Goal: Task Accomplishment & Management: Complete application form

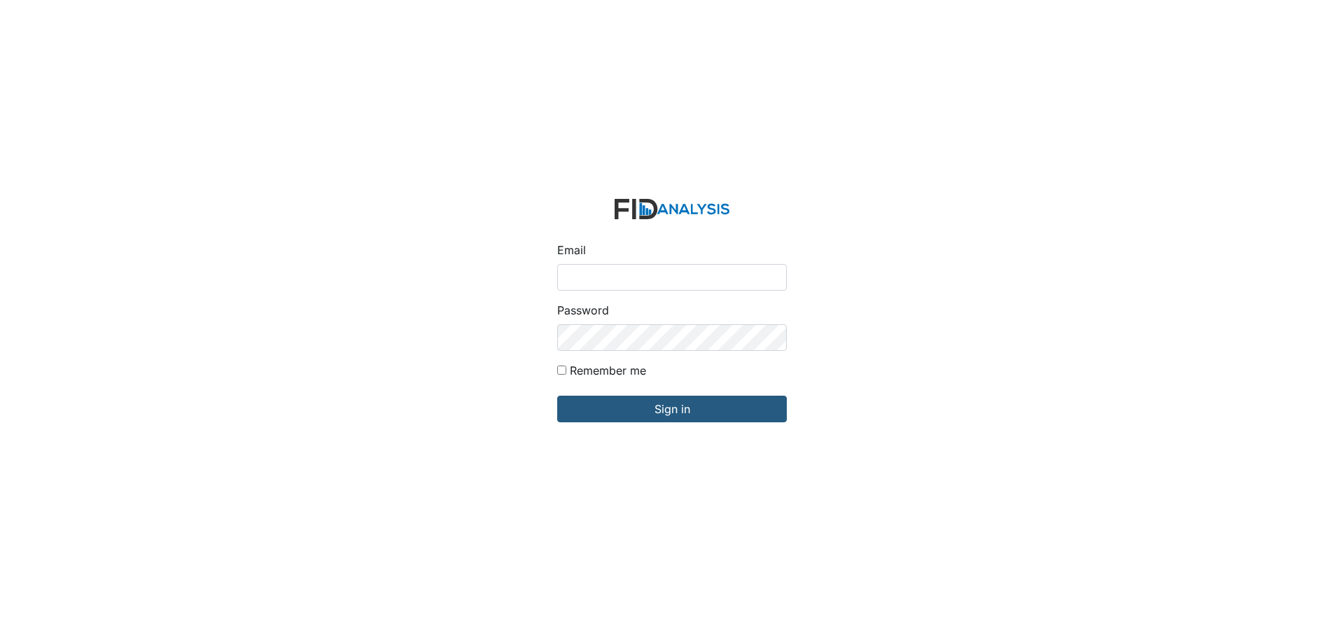
click at [580, 272] on input "Email" at bounding box center [672, 277] width 230 height 27
type input "APOPE@LIFEINCORPORATED.COM"
click at [557, 395] on input "Sign in" at bounding box center [672, 408] width 230 height 27
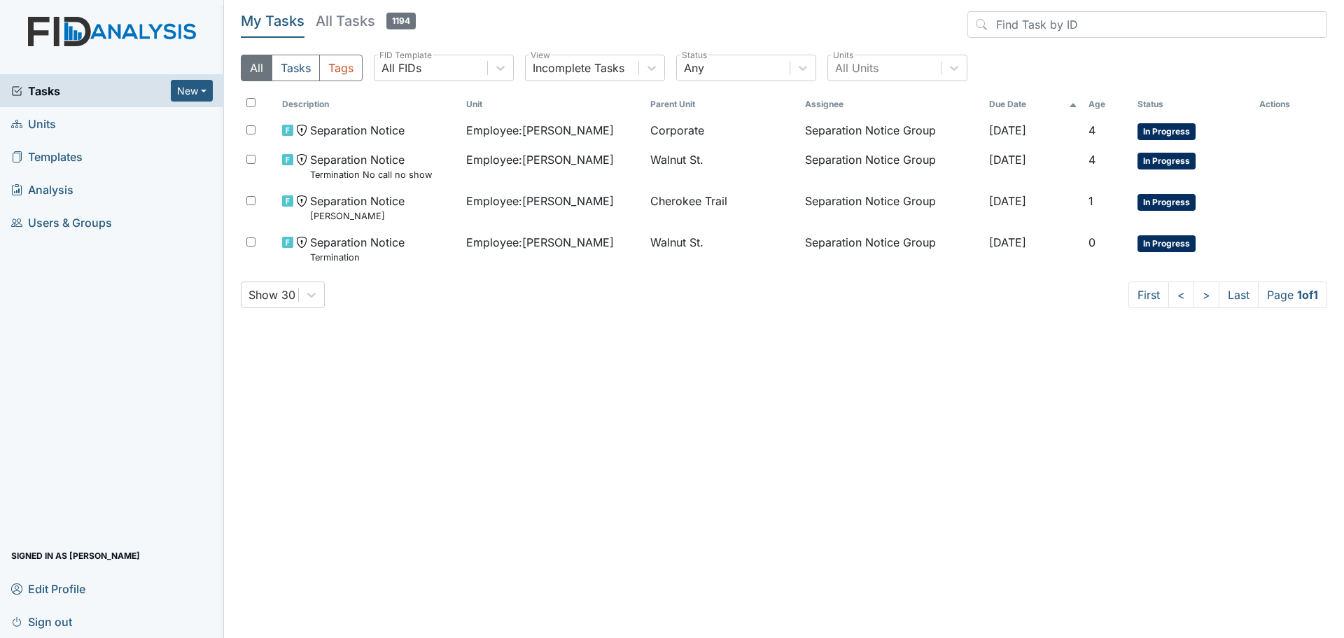
click at [78, 122] on link "Units" at bounding box center [112, 123] width 224 height 33
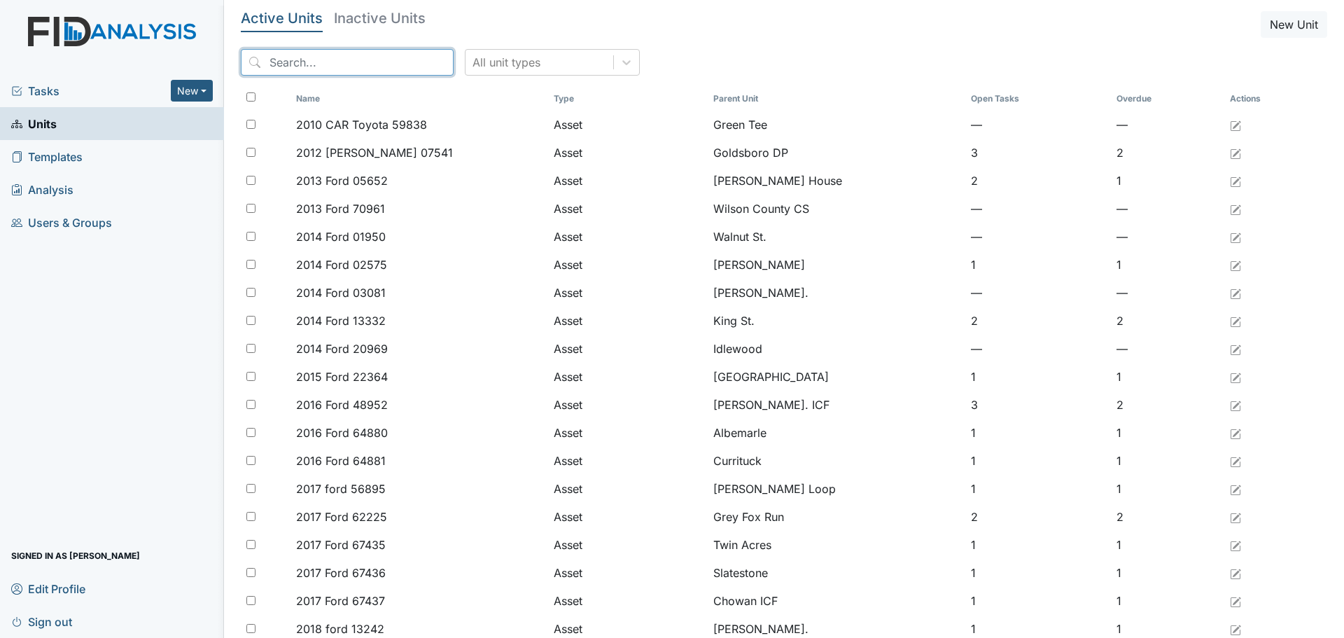
click at [318, 62] on input "search" at bounding box center [347, 62] width 213 height 27
type input "johnson"
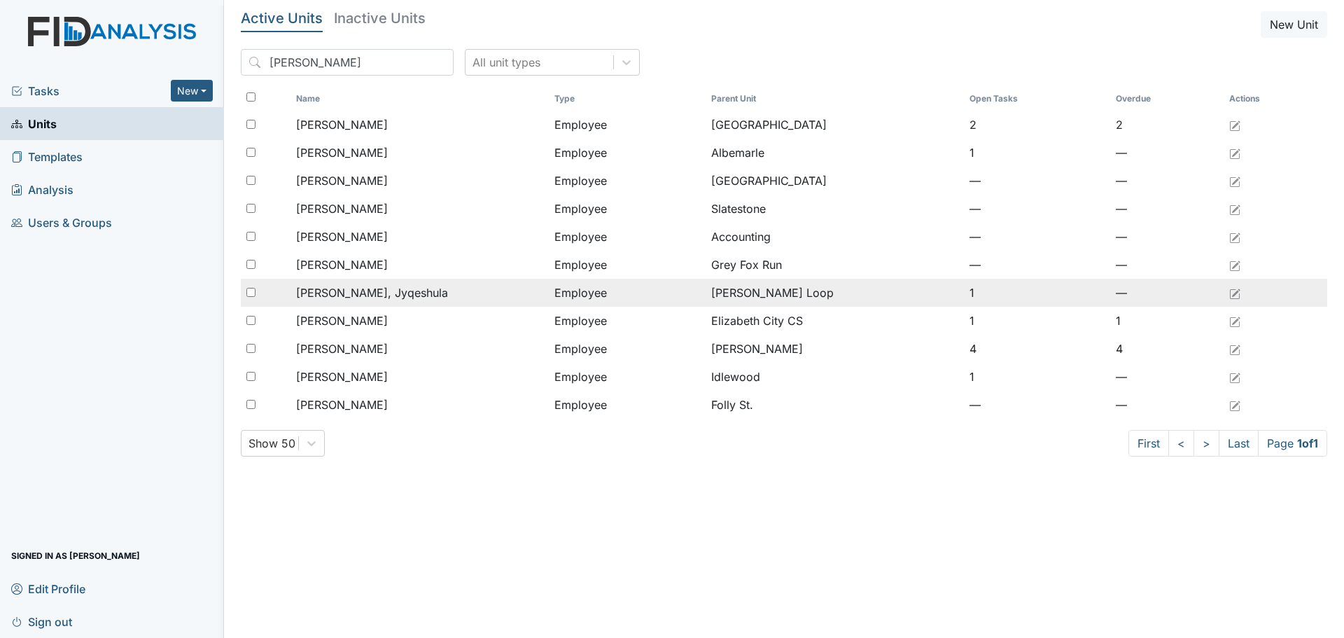
click at [387, 293] on span "Johnson, Jyqeshula" at bounding box center [372, 292] width 152 height 17
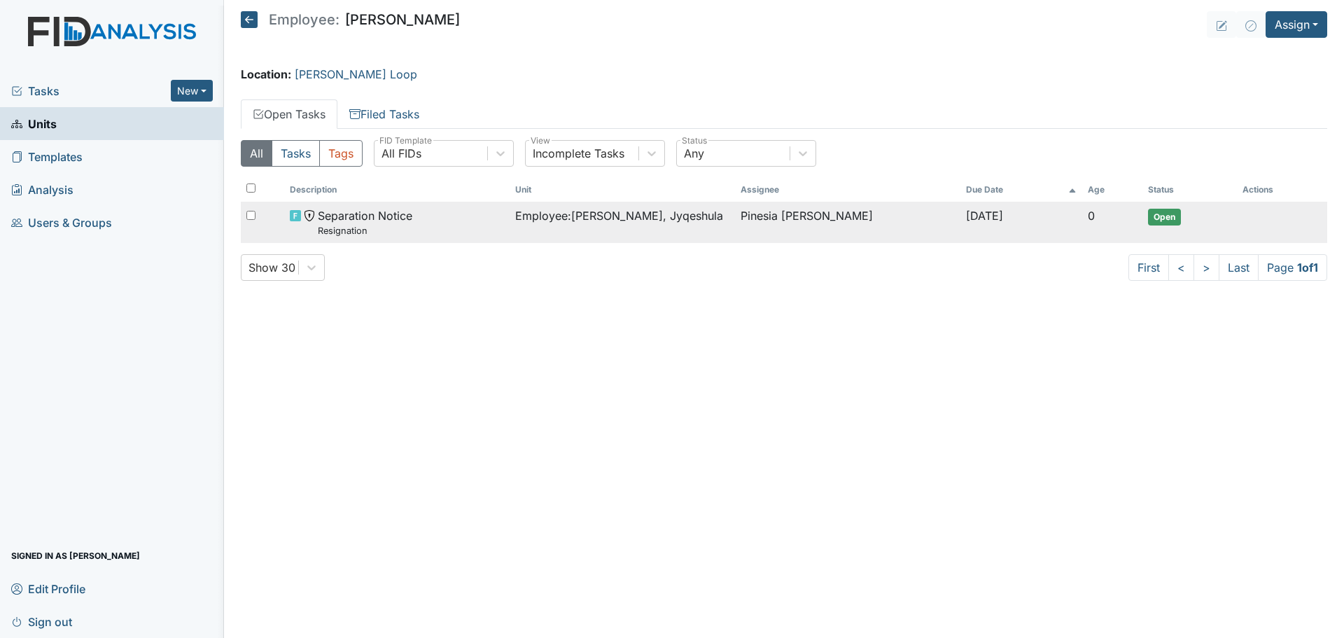
click at [444, 213] on div "Separation Notice Resignation" at bounding box center [397, 222] width 214 height 30
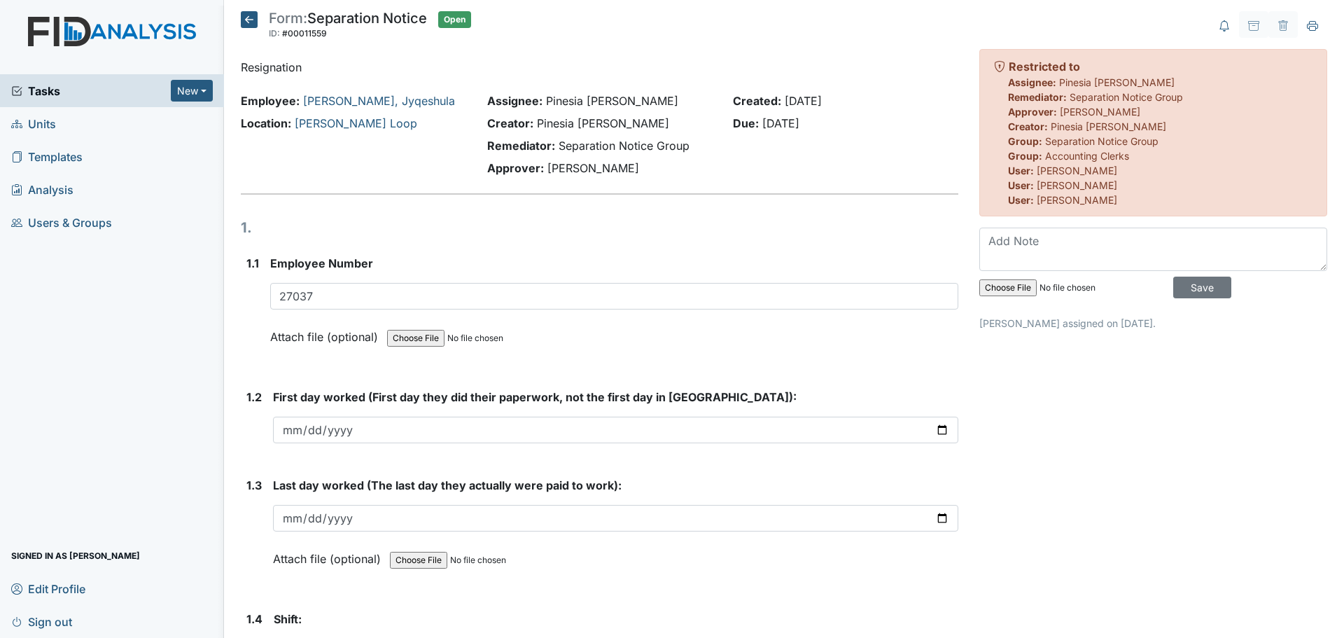
click at [250, 20] on icon at bounding box center [249, 19] width 17 height 17
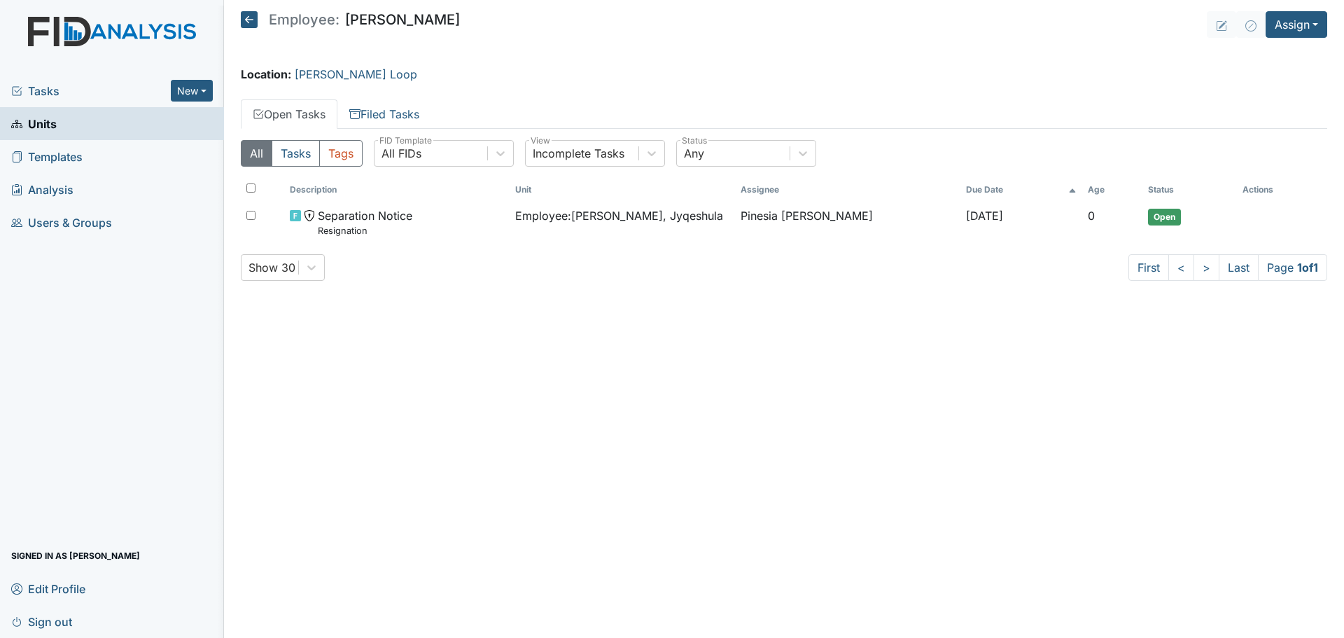
click at [38, 95] on span "Tasks" at bounding box center [91, 91] width 160 height 17
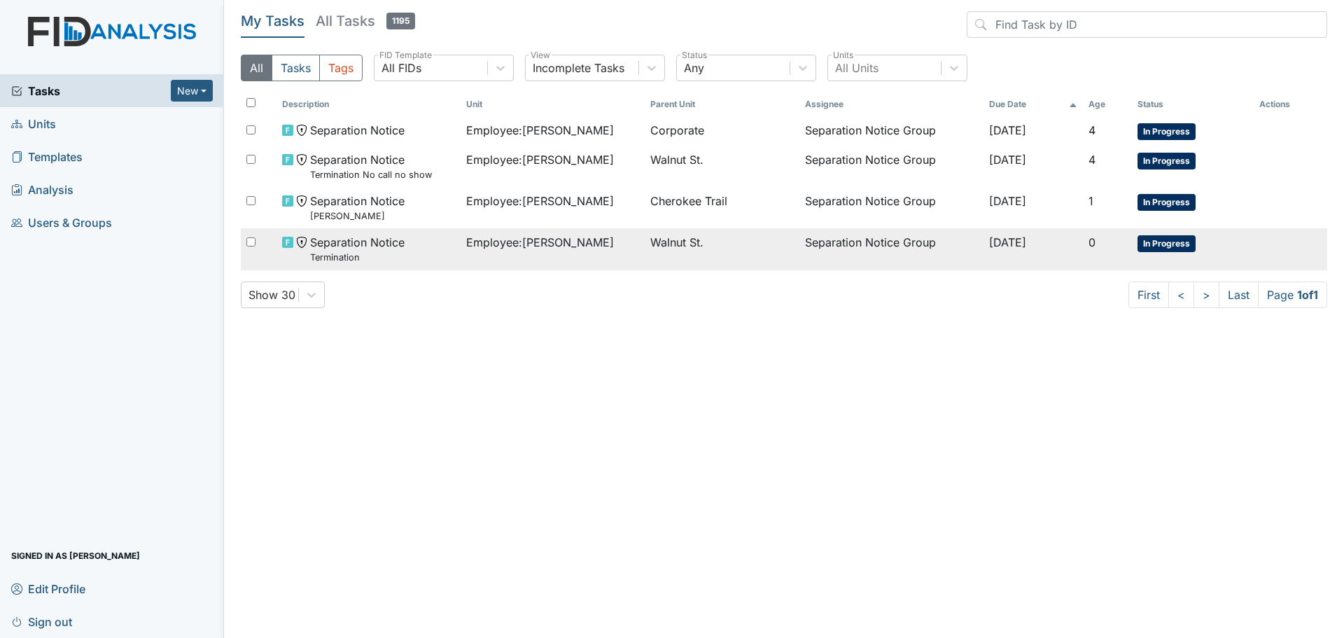
click at [543, 246] on span "Employee : [PERSON_NAME]" at bounding box center [540, 242] width 148 height 17
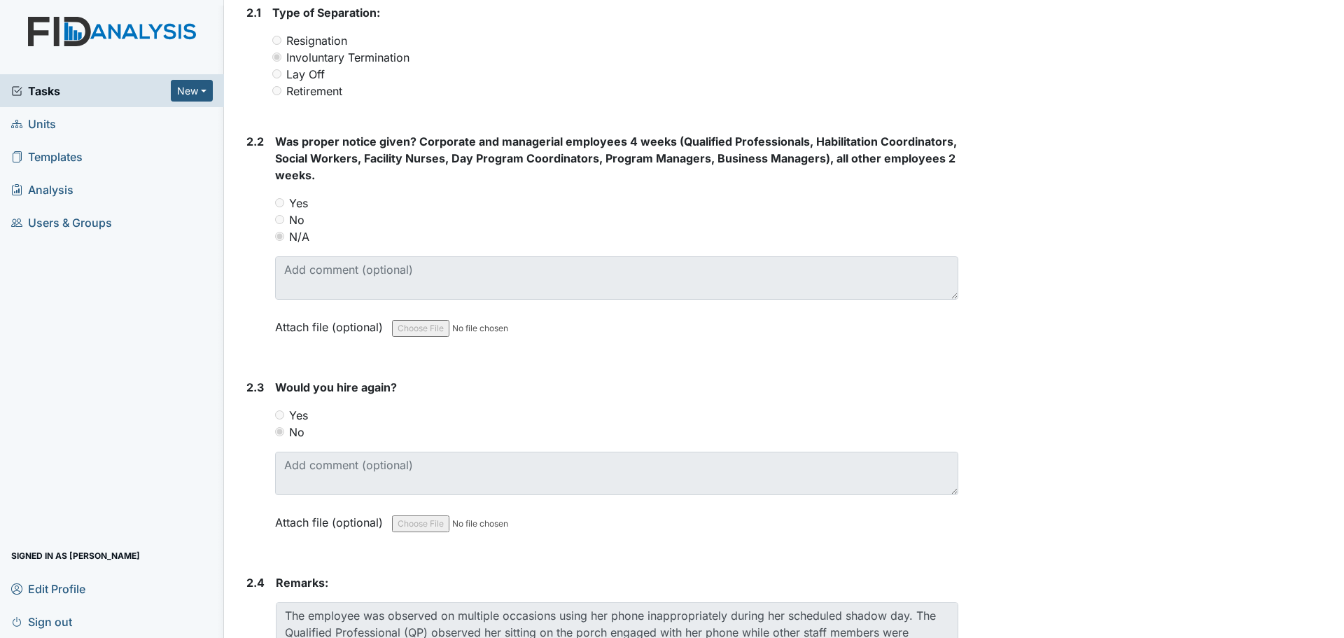
scroll to position [1000, 0]
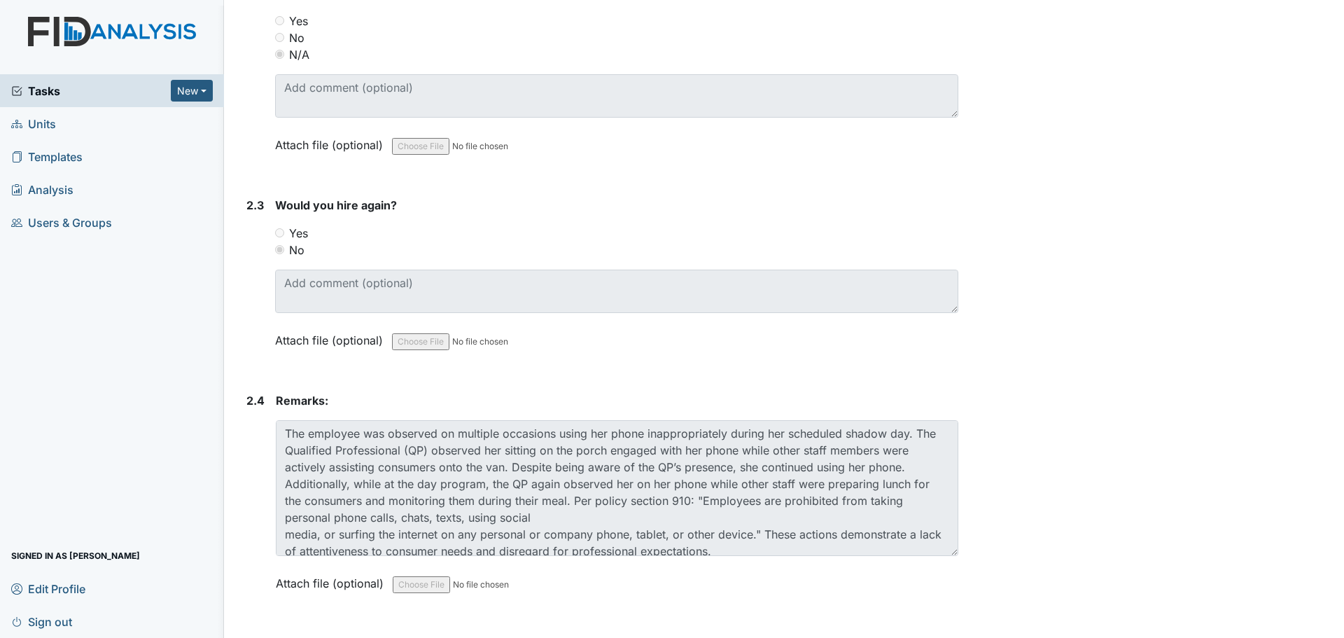
scroll to position [1092, 0]
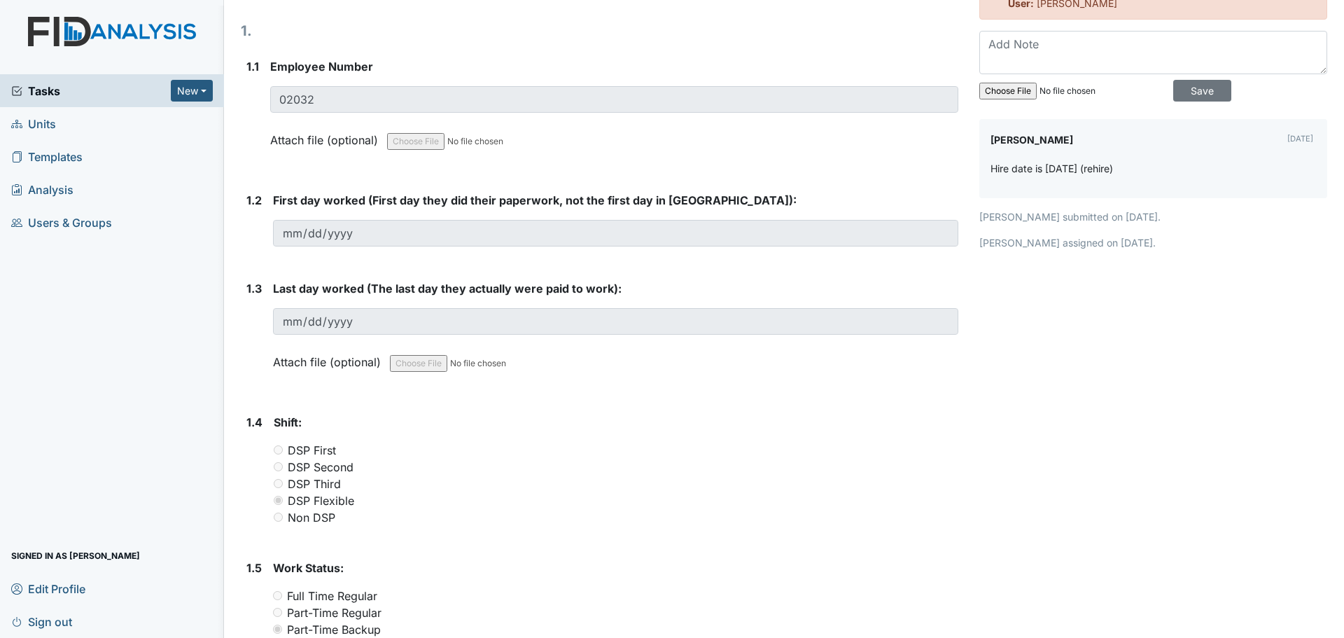
scroll to position [0, 0]
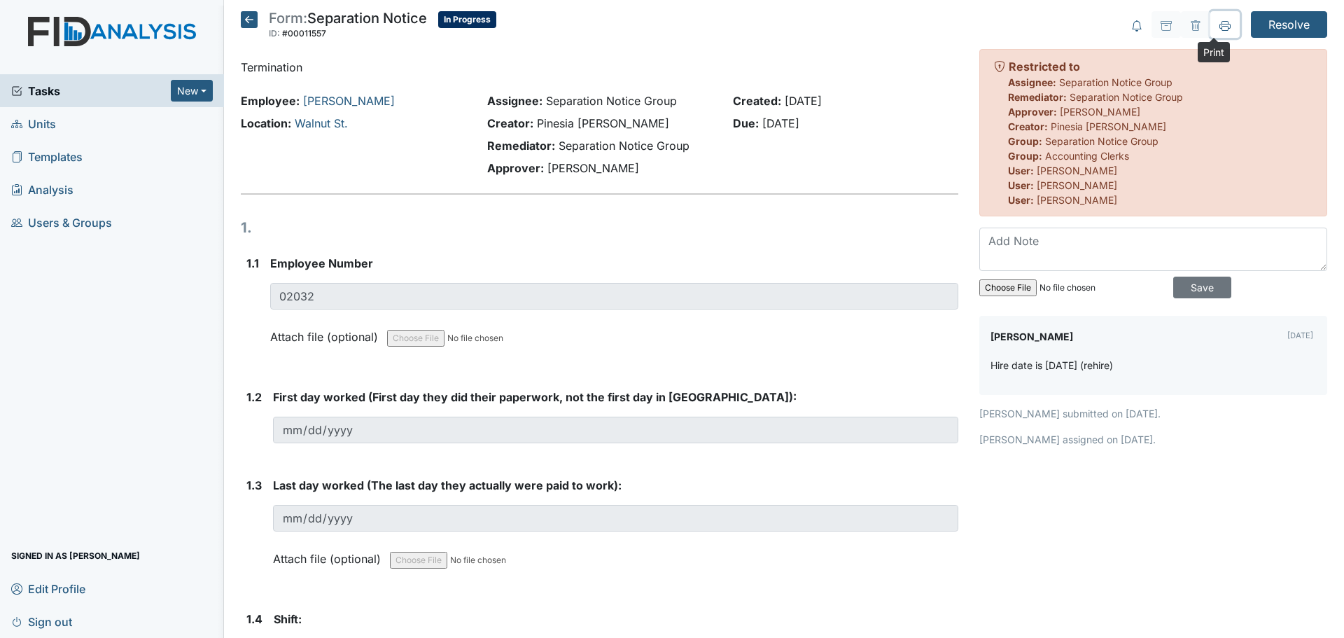
click at [1210, 34] on button at bounding box center [1224, 24] width 29 height 27
click at [246, 22] on icon at bounding box center [249, 19] width 17 height 17
